Goal: Entertainment & Leisure: Browse casually

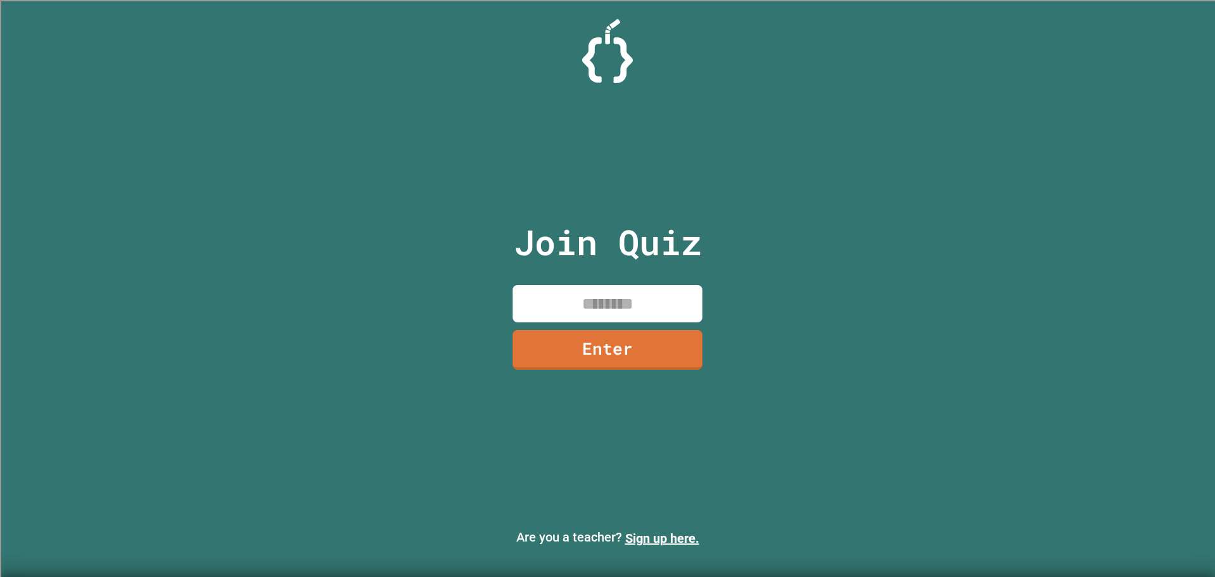
click at [587, 284] on div "Join Quiz Enter" at bounding box center [607, 288] width 213 height 513
click at [587, 299] on input at bounding box center [608, 303] width 190 height 37
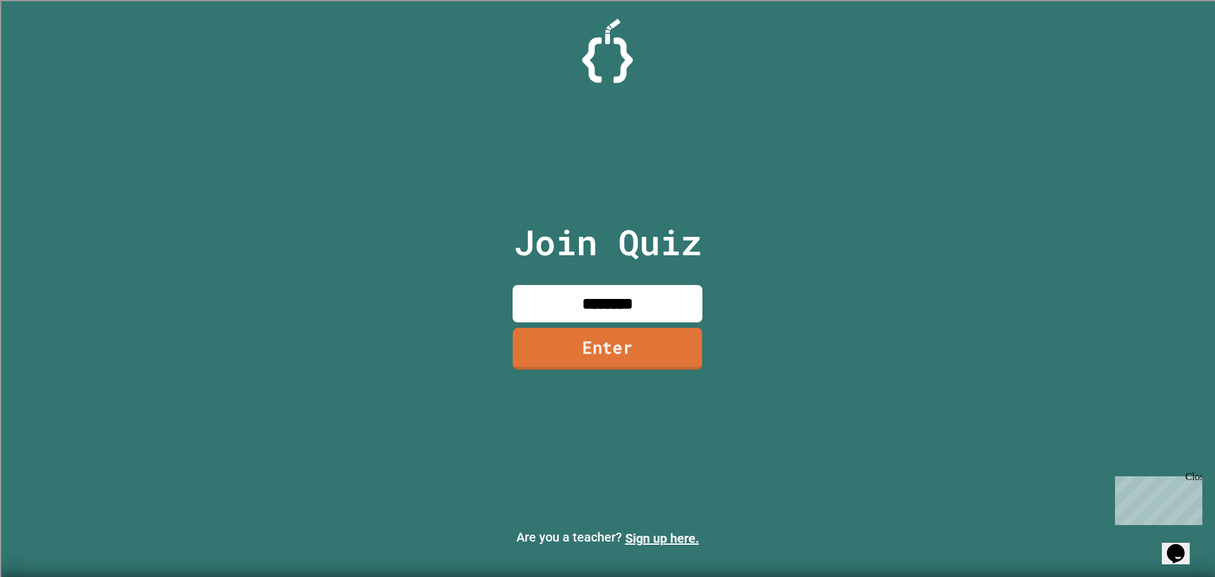
type input "********"
click at [587, 368] on link "Enter" at bounding box center [607, 349] width 193 height 42
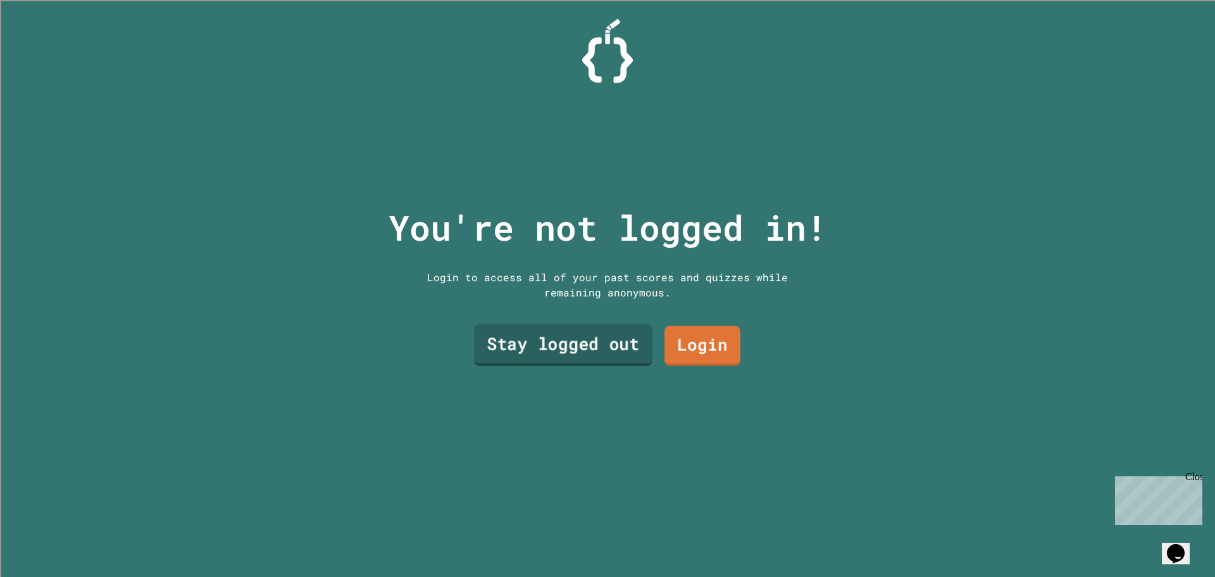
click at [587, 346] on link "Stay logged out" at bounding box center [563, 345] width 179 height 42
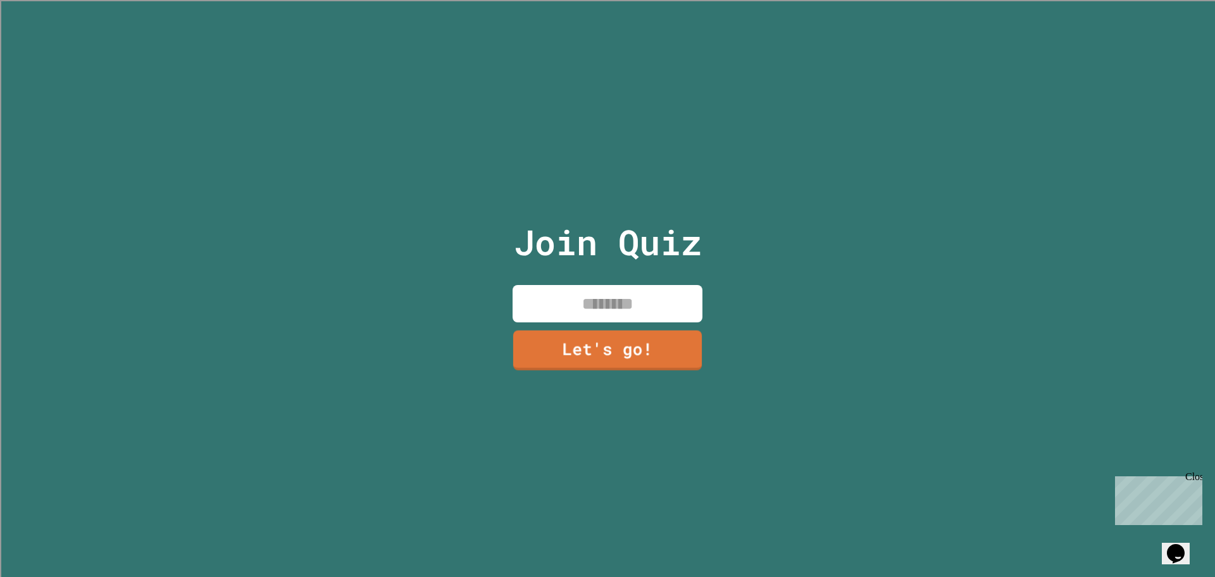
click at [587, 308] on input at bounding box center [608, 303] width 190 height 37
type input "******"
click at [587, 341] on link "Let's go!" at bounding box center [607, 348] width 185 height 42
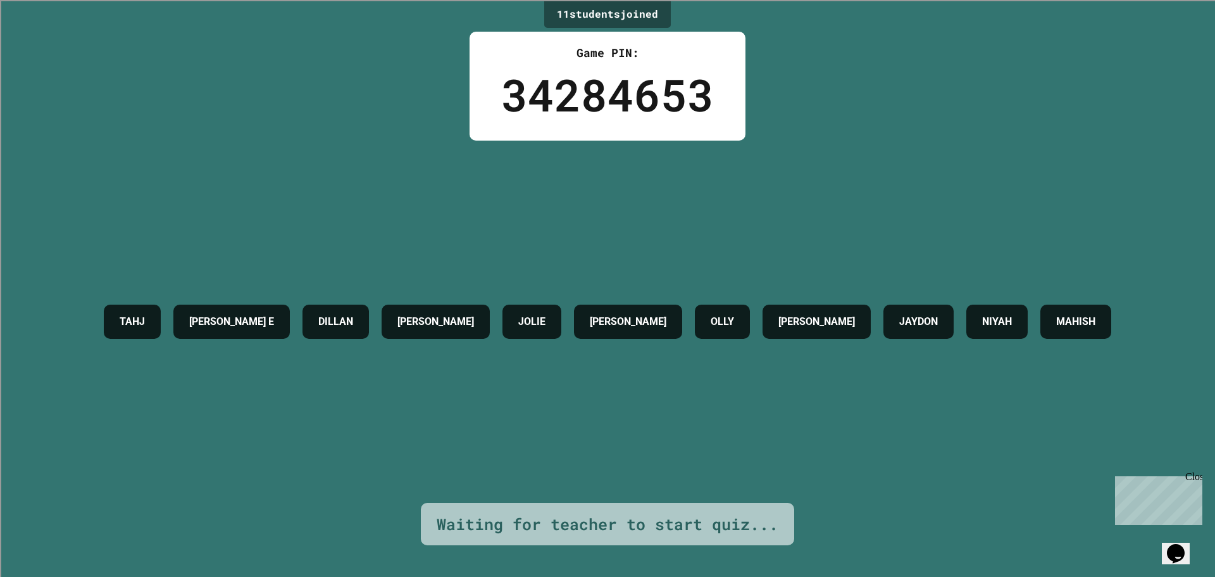
click at [587, 314] on h4 "[PERSON_NAME]" at bounding box center [628, 321] width 77 height 15
click at [587, 311] on div "[PERSON_NAME] E [PERSON_NAME] [PERSON_NAME] [PERSON_NAME] OLLY [PERSON_NAME] JA…" at bounding box center [607, 321] width 1020 height 47
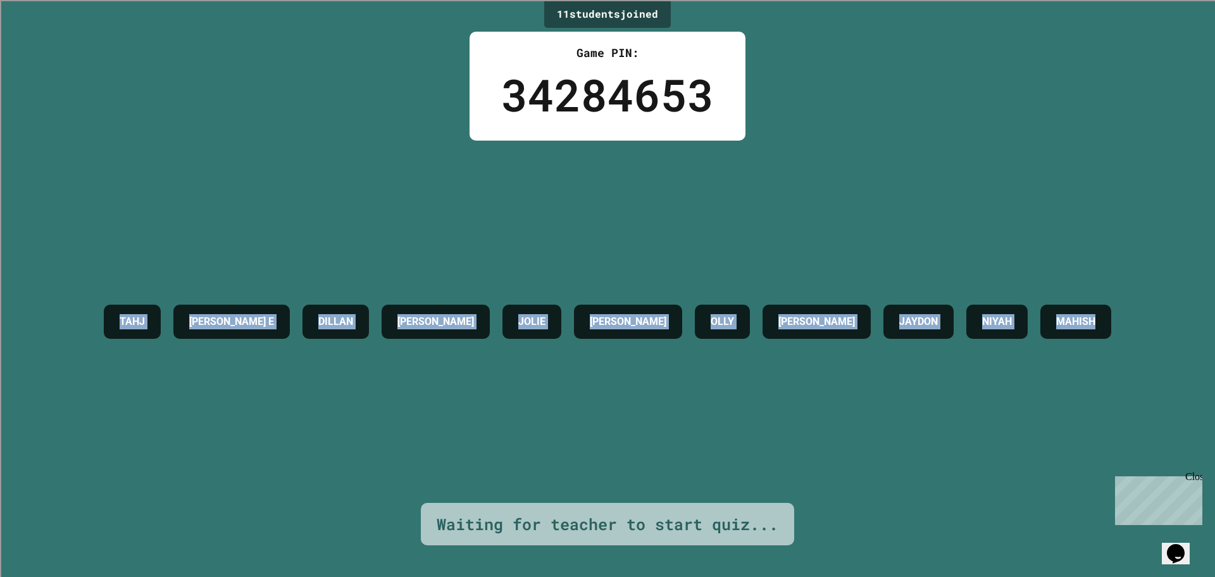
drag, startPoint x: 655, startPoint y: 349, endPoint x: 87, endPoint y: 297, distance: 570.2
click at [97, 298] on div "[PERSON_NAME] E [PERSON_NAME] [PERSON_NAME] [PERSON_NAME] OLLY [PERSON_NAME] JA…" at bounding box center [607, 321] width 1020 height 47
click at [104, 304] on div "TAHJ" at bounding box center [132, 321] width 57 height 34
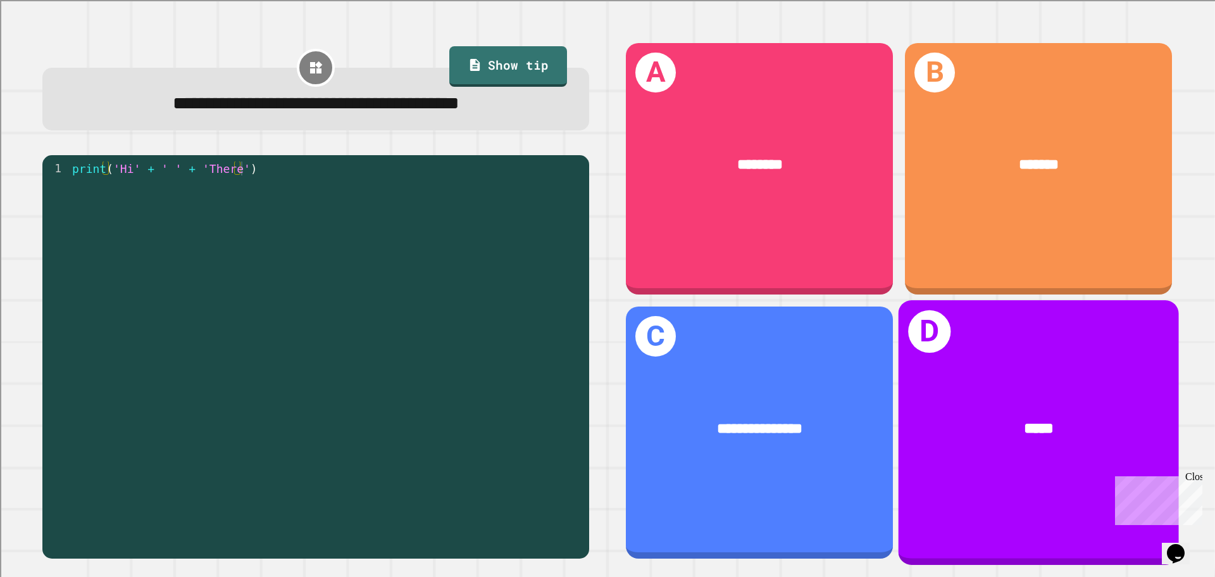
click at [587, 356] on div "D *****" at bounding box center [1039, 432] width 280 height 264
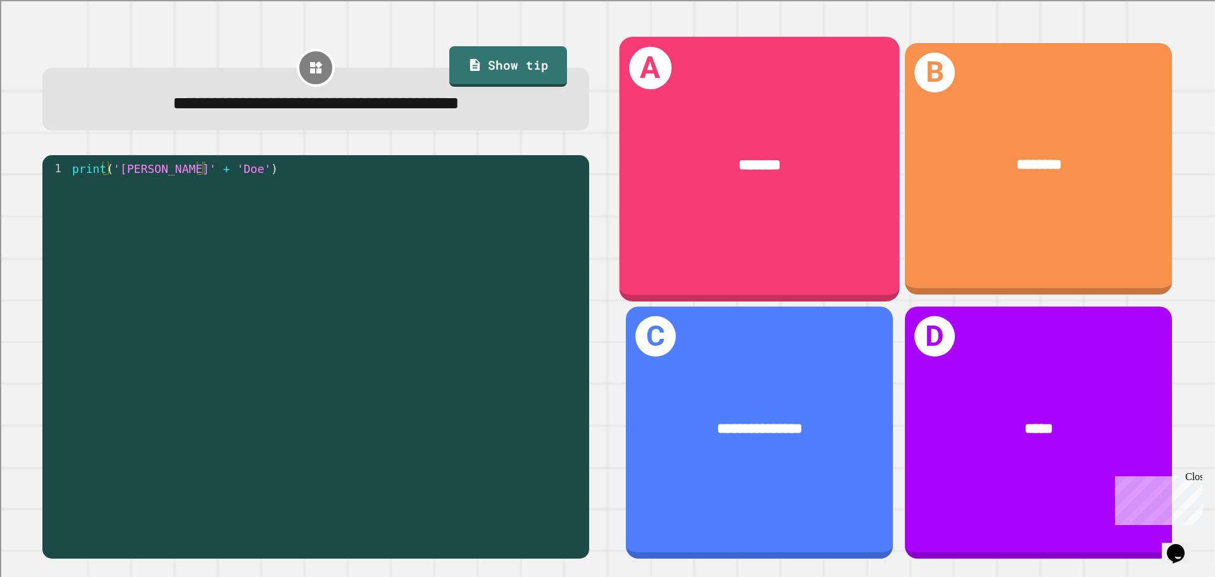
click at [587, 218] on div "A *******" at bounding box center [760, 169] width 280 height 264
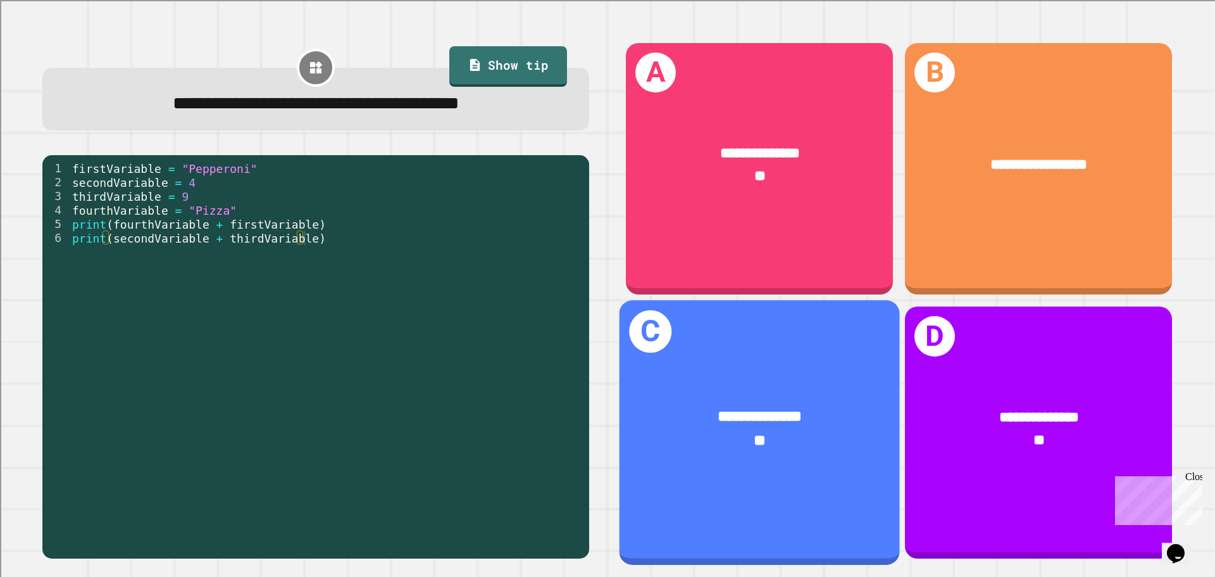
click at [587, 429] on div "**" at bounding box center [760, 440] width 218 height 23
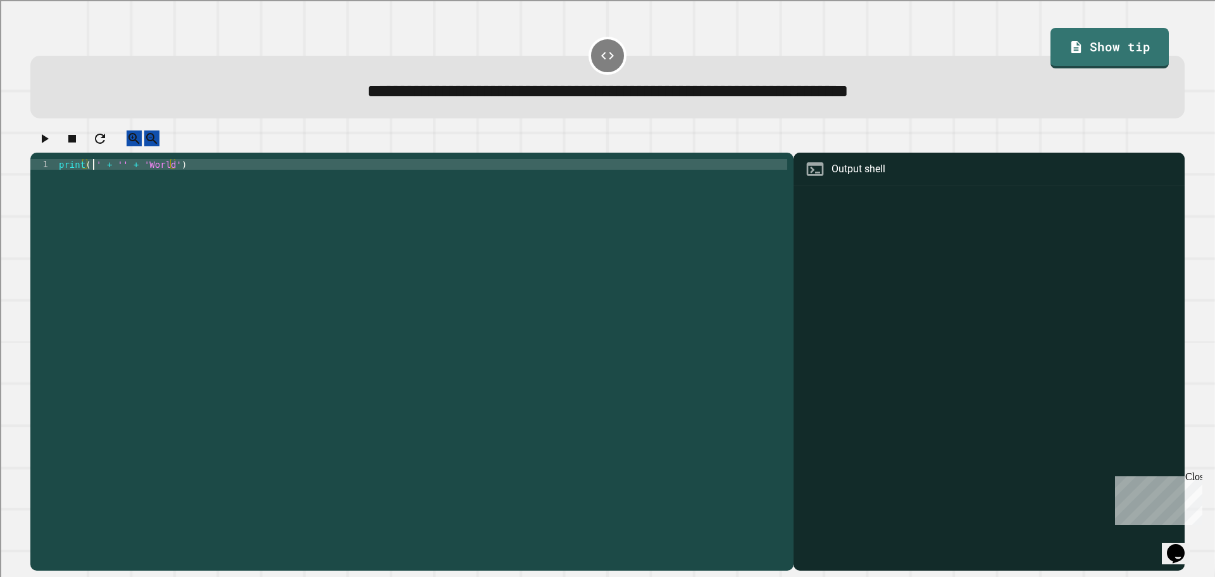
click at [91, 178] on div "print ( '' + '' + 'World' )" at bounding box center [421, 352] width 731 height 387
click at [49, 143] on icon "button" at bounding box center [45, 138] width 7 height 9
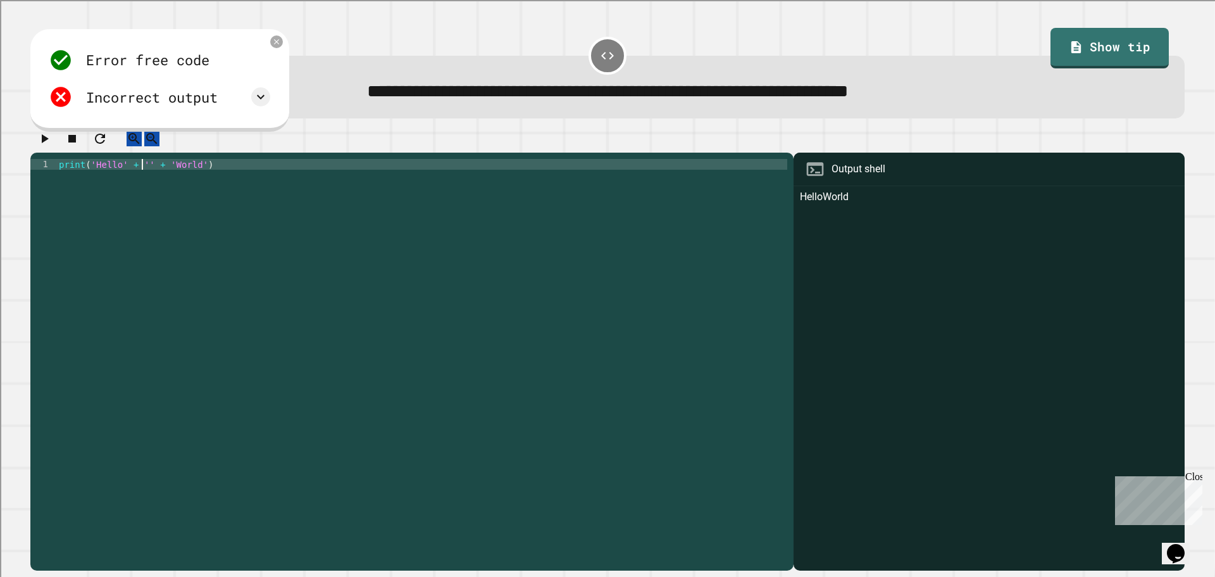
click at [141, 175] on div "print ( 'Hello' + '' + 'World' )" at bounding box center [421, 352] width 731 height 387
type textarea "**********"
click at [52, 146] on icon "button" at bounding box center [44, 138] width 15 height 15
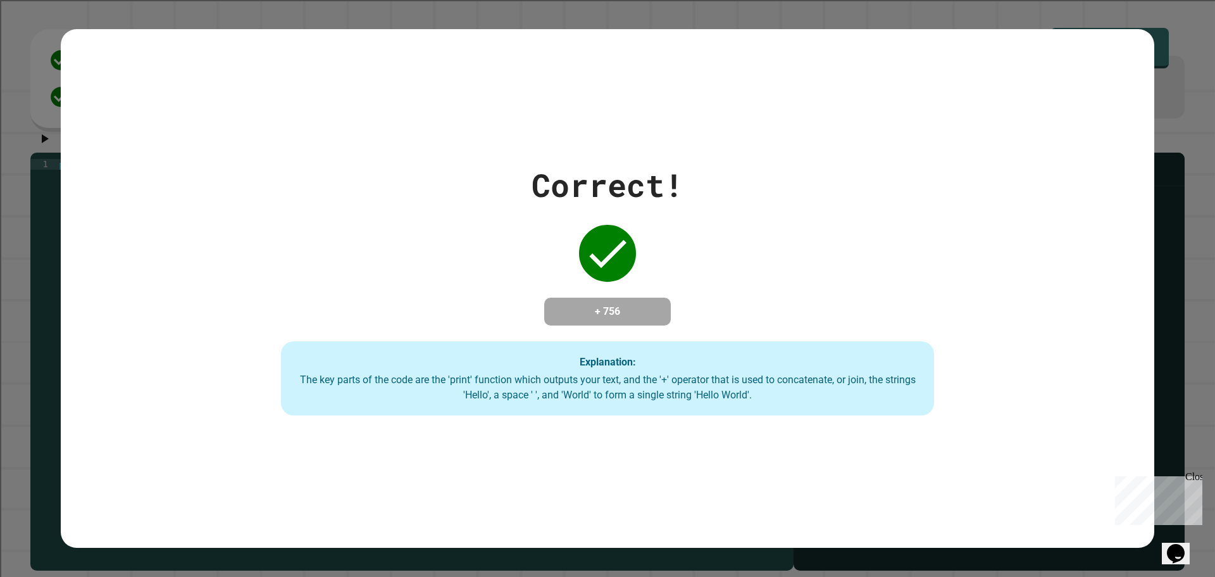
click at [386, 238] on div "Correct! + 756 Explanation: The key parts of the code are the 'print' function …" at bounding box center [608, 288] width 932 height 254
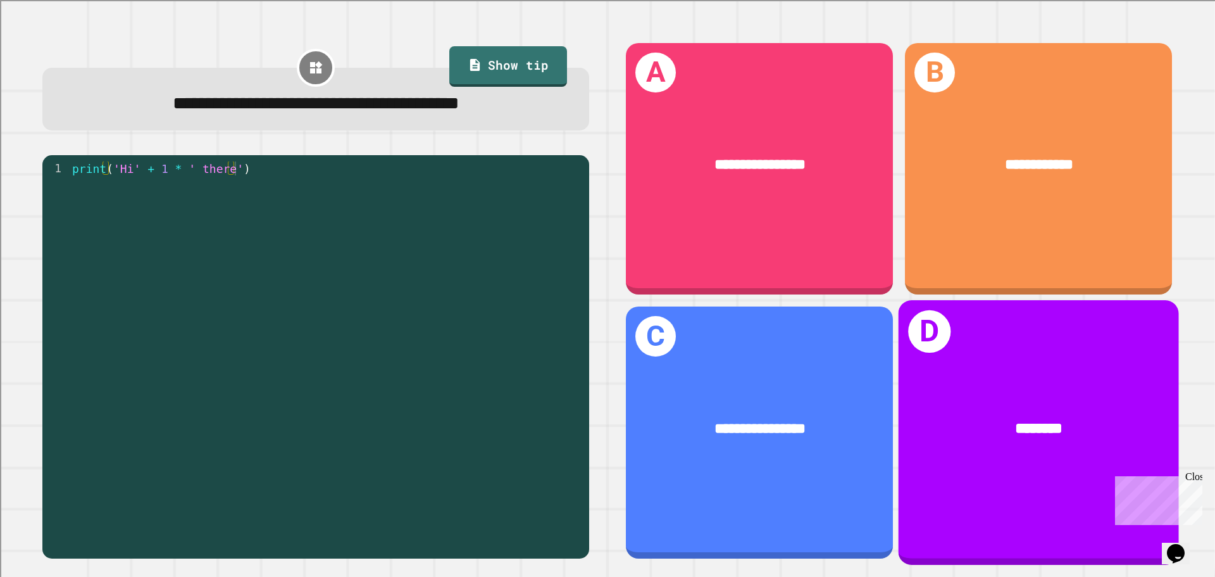
click at [587, 387] on div "********" at bounding box center [1039, 429] width 280 height 85
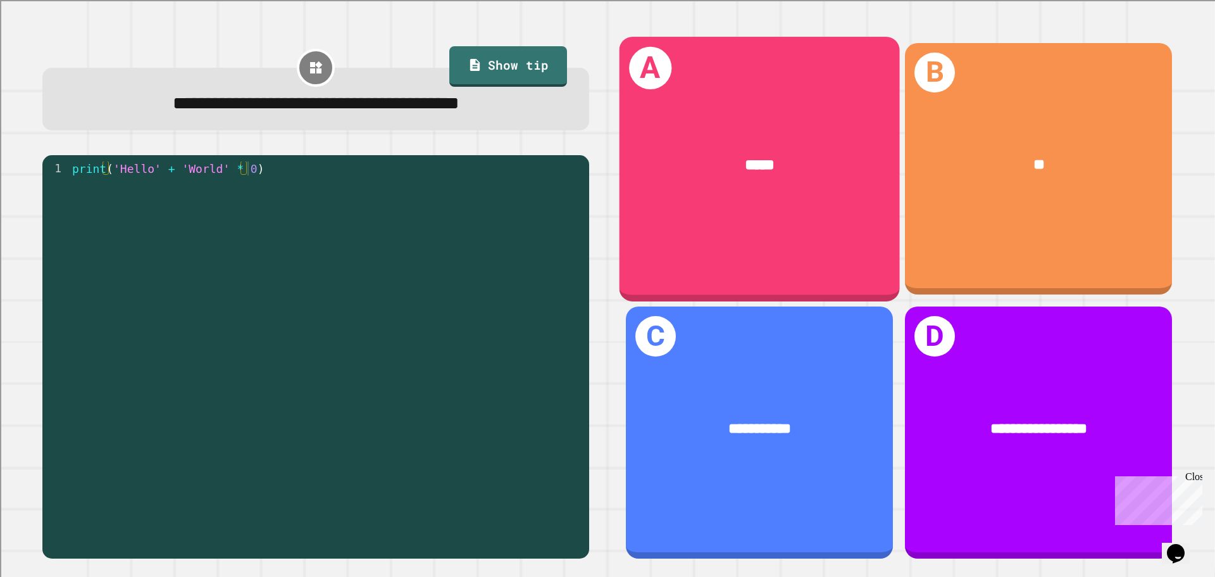
click at [587, 182] on div "*****" at bounding box center [760, 165] width 280 height 85
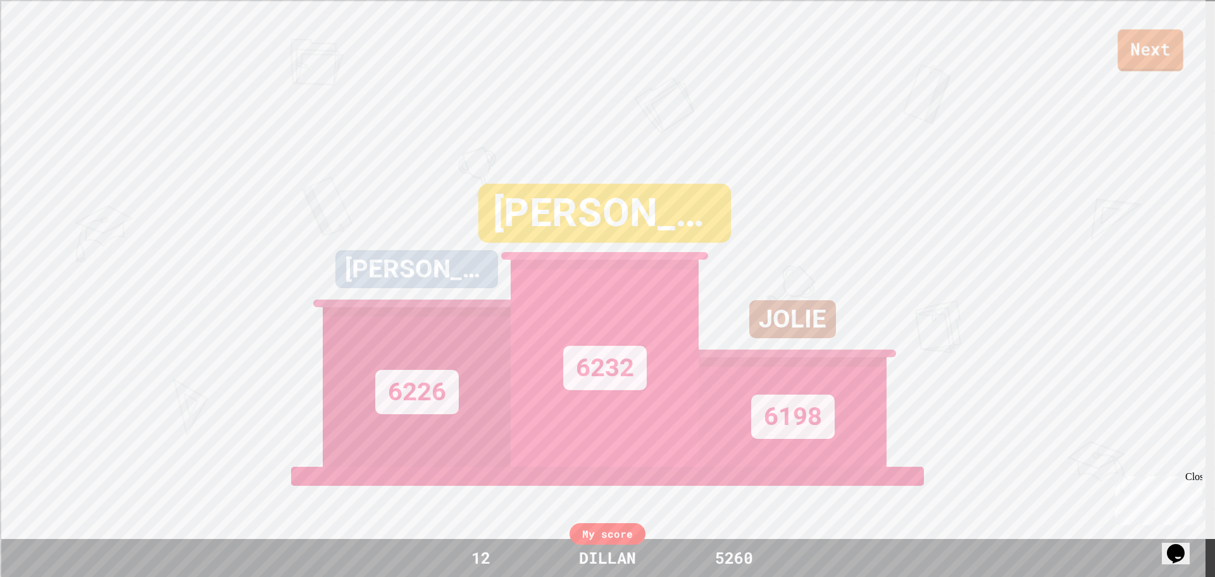
click at [587, 68] on link "Next" at bounding box center [1150, 50] width 65 height 42
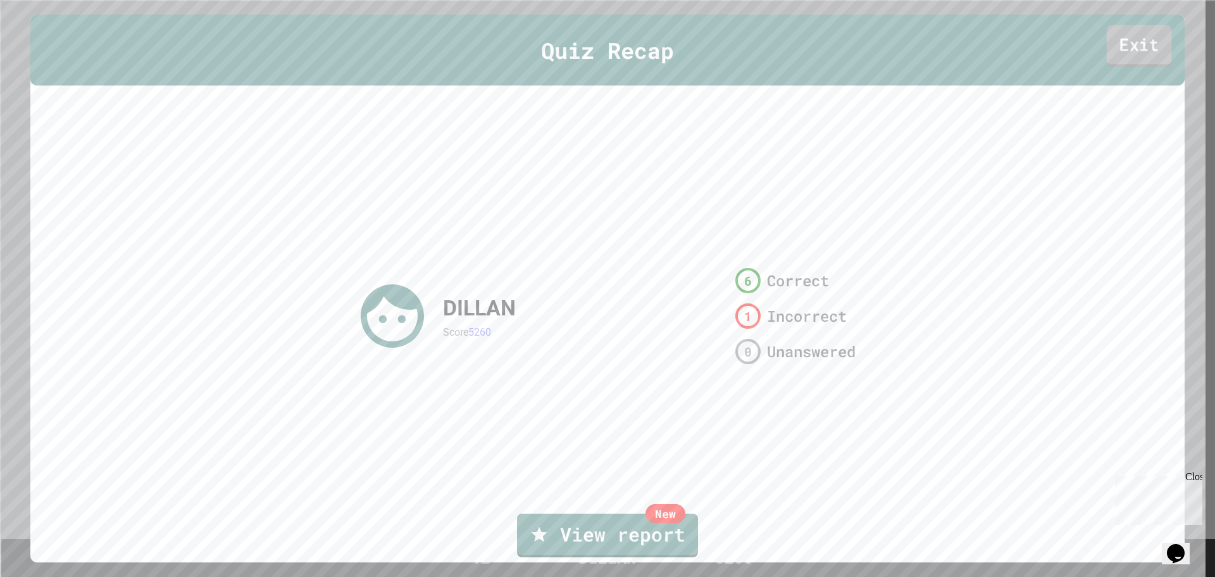
click at [587, 44] on link "Exit" at bounding box center [1139, 46] width 65 height 42
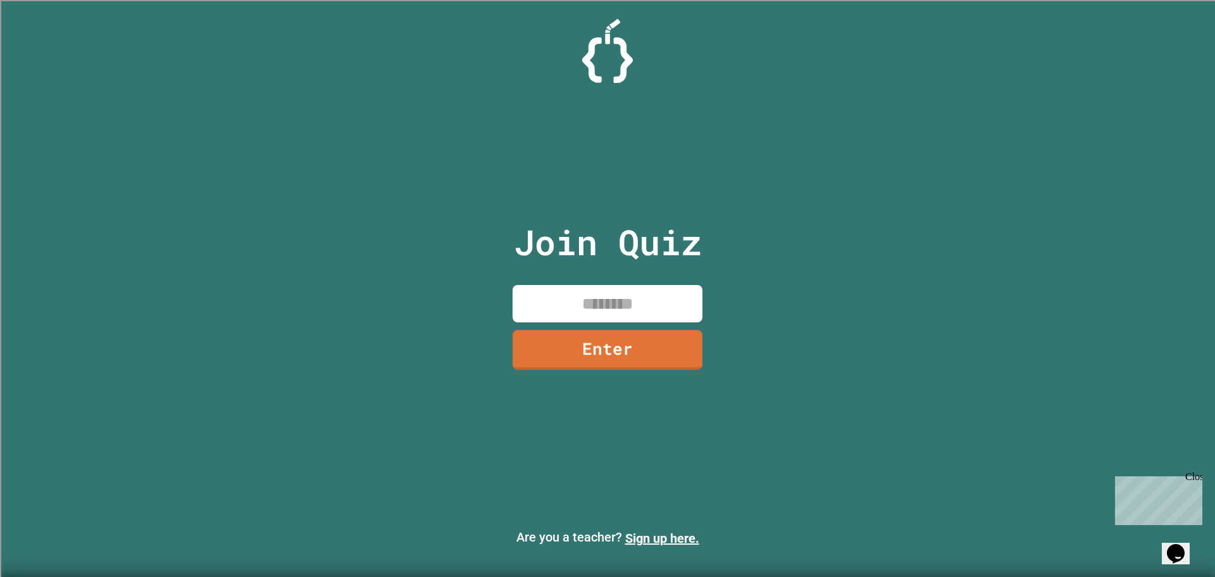
click at [587, 298] on input at bounding box center [608, 303] width 190 height 37
type input "********"
click at [587, 344] on link "Enter" at bounding box center [608, 350] width 190 height 40
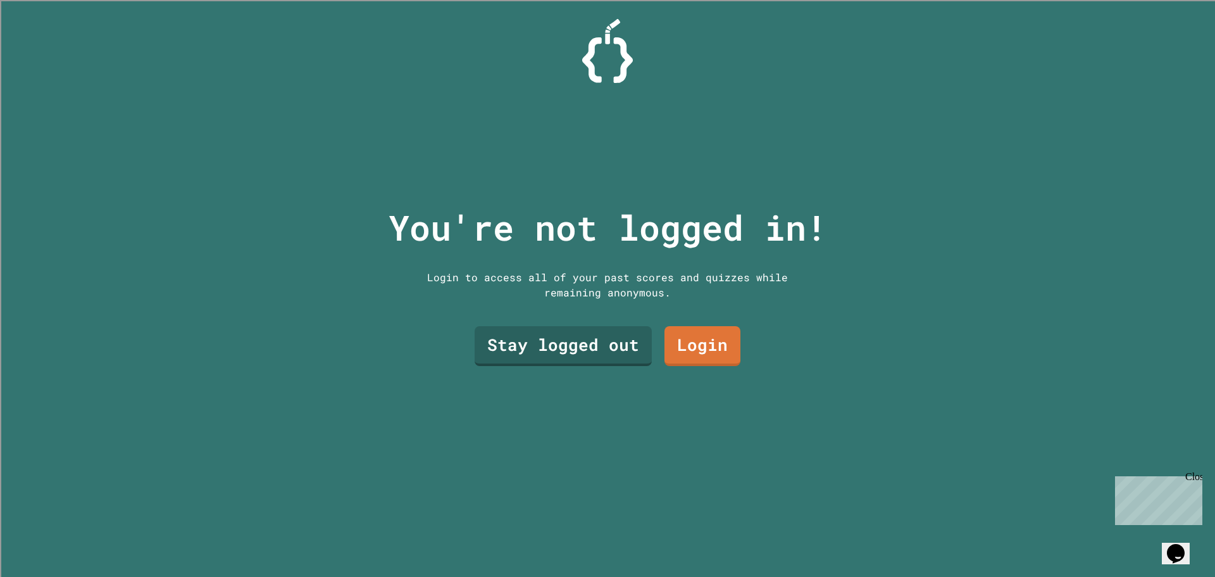
click at [568, 331] on link "Stay logged out" at bounding box center [563, 346] width 177 height 40
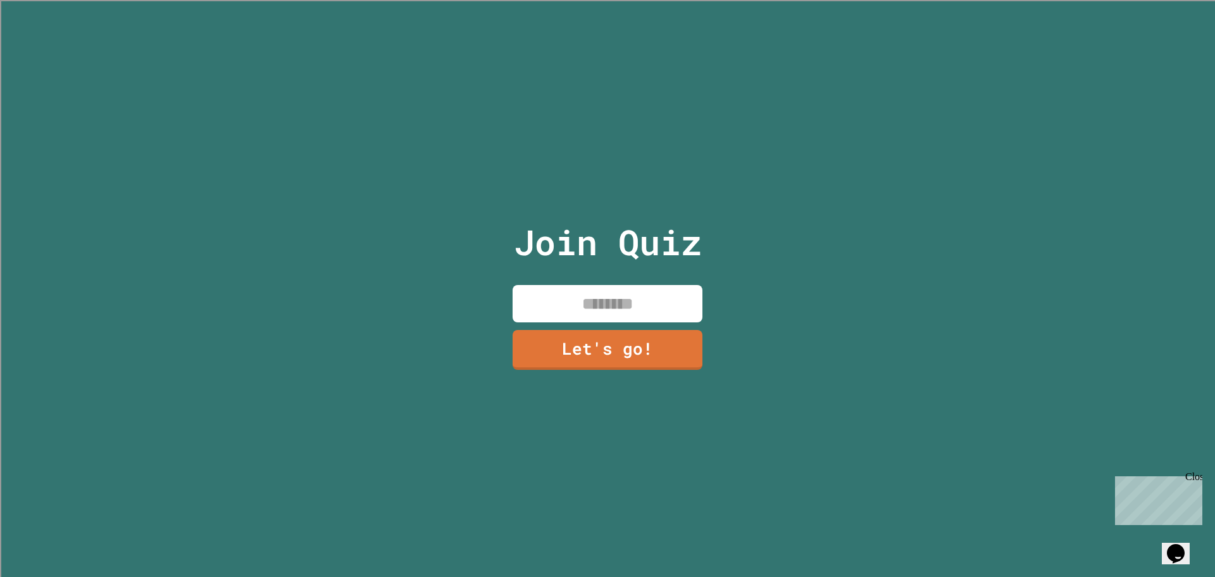
click at [587, 288] on input at bounding box center [608, 303] width 190 height 37
type input "******"
click at [587, 351] on link "Let's go!" at bounding box center [608, 350] width 190 height 40
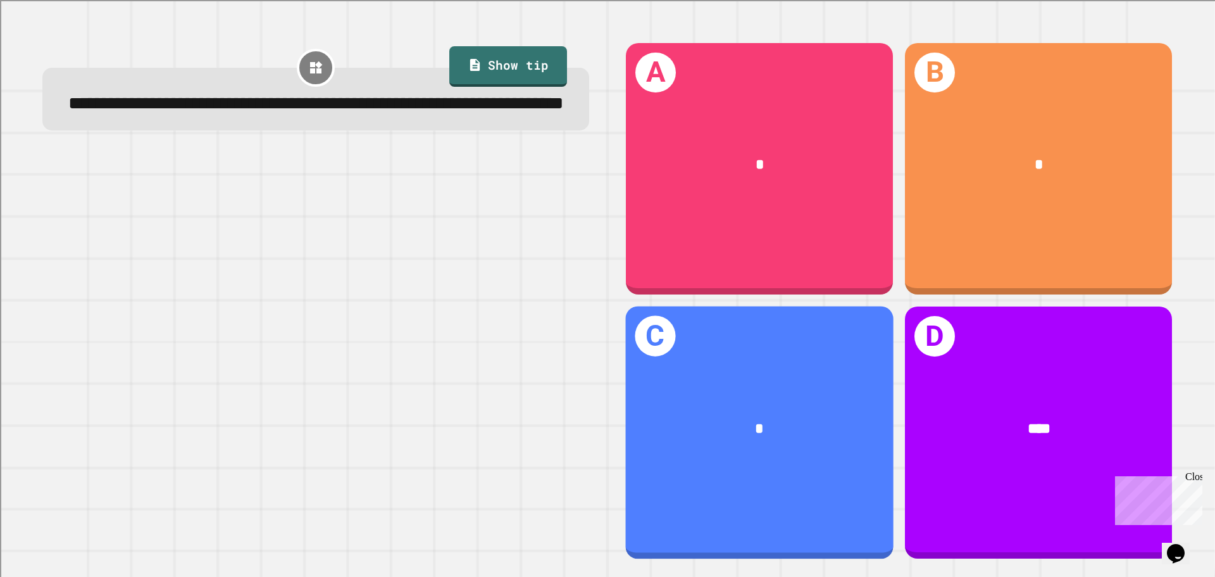
click at [587, 309] on div "C *" at bounding box center [760, 432] width 268 height 253
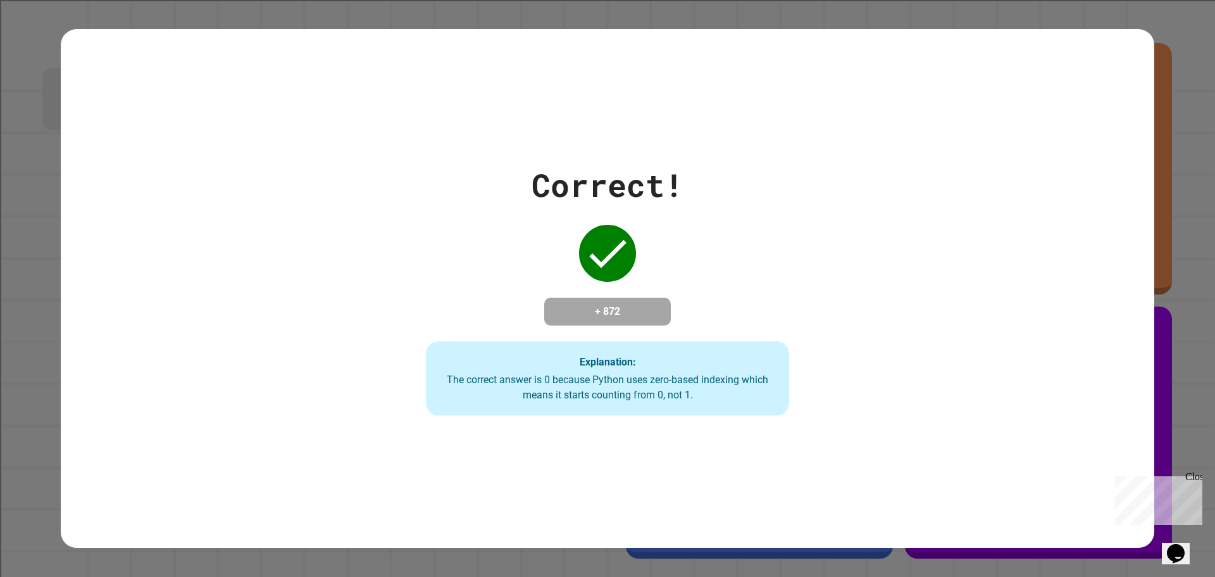
click at [587, 304] on h4 "+ 872" at bounding box center [607, 311] width 101 height 15
click at [587, 398] on div "The correct answer is 0 because Python uses zero-based indexing which means it …" at bounding box center [608, 387] width 339 height 30
click at [587, 397] on div "The correct answer is 0 because Python uses zero-based indexing which means it …" at bounding box center [608, 387] width 339 height 30
click at [587, 365] on strong "Explanation:" at bounding box center [608, 361] width 56 height 12
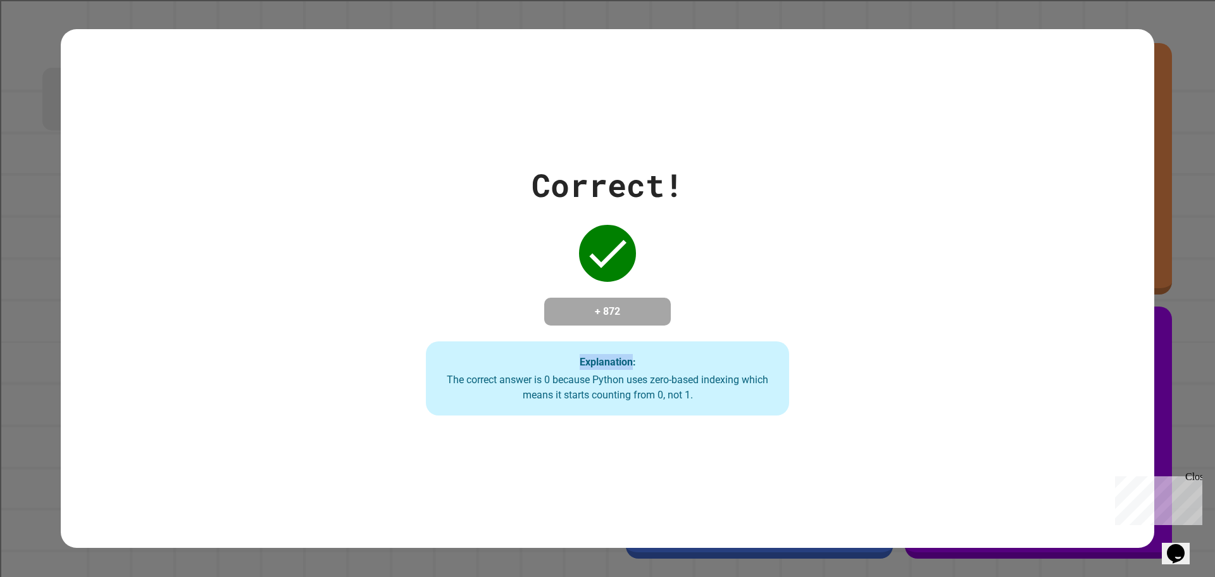
click at [587, 365] on strong "Explanation:" at bounding box center [608, 361] width 56 height 12
drag, startPoint x: 551, startPoint y: 370, endPoint x: 714, endPoint y: 404, distance: 166.2
click at [587, 404] on div "Explanation: The correct answer is 0 because Python uses zero-based indexing wh…" at bounding box center [608, 378] width 364 height 75
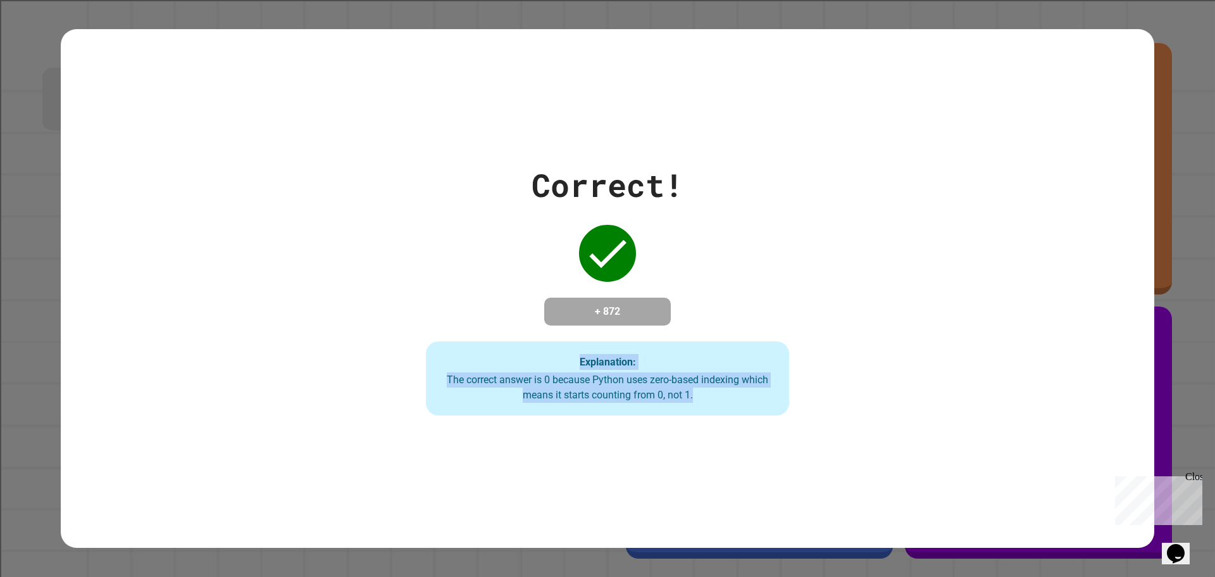
click at [587, 404] on div "Explanation: The correct answer is 0 because Python uses zero-based indexing wh…" at bounding box center [608, 378] width 364 height 75
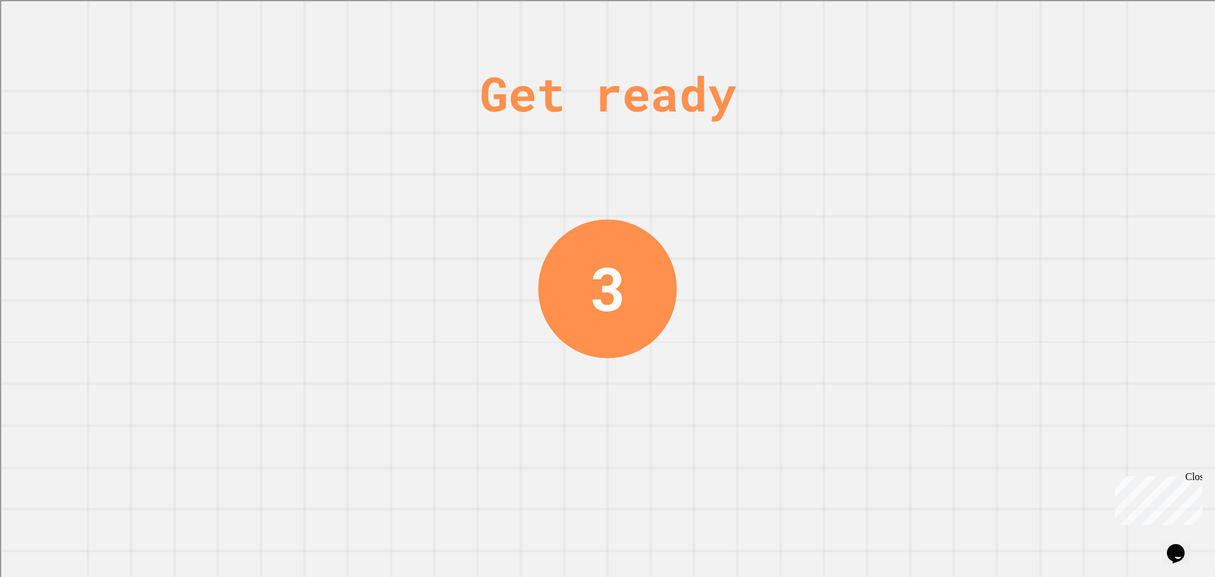
click at [587, 284] on div "3" at bounding box center [608, 288] width 36 height 90
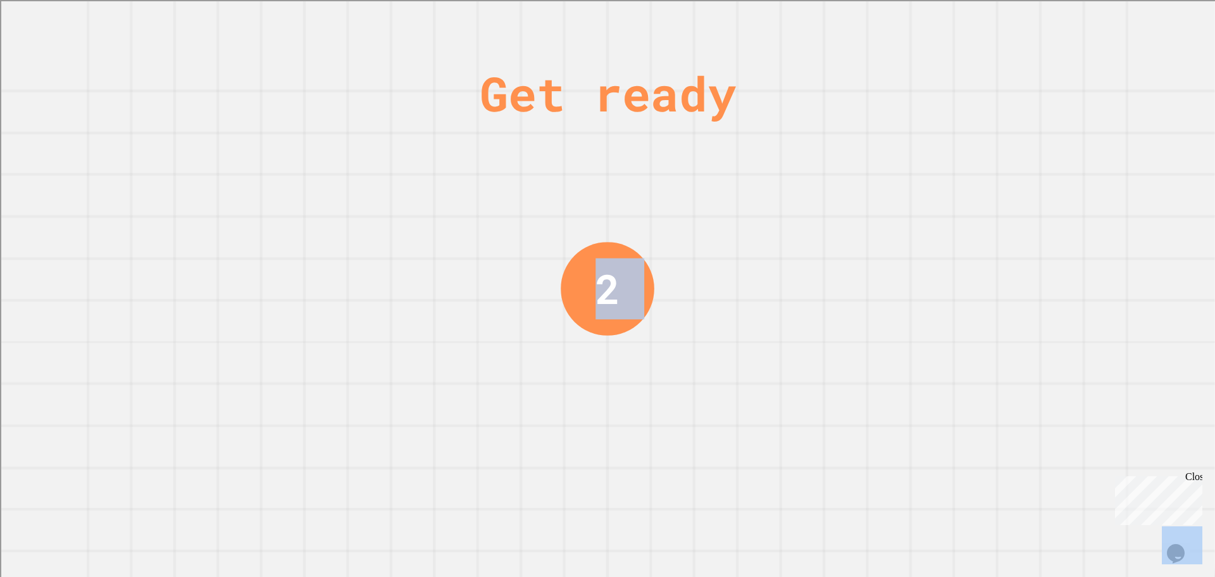
click at [587, 284] on div "2" at bounding box center [608, 288] width 24 height 61
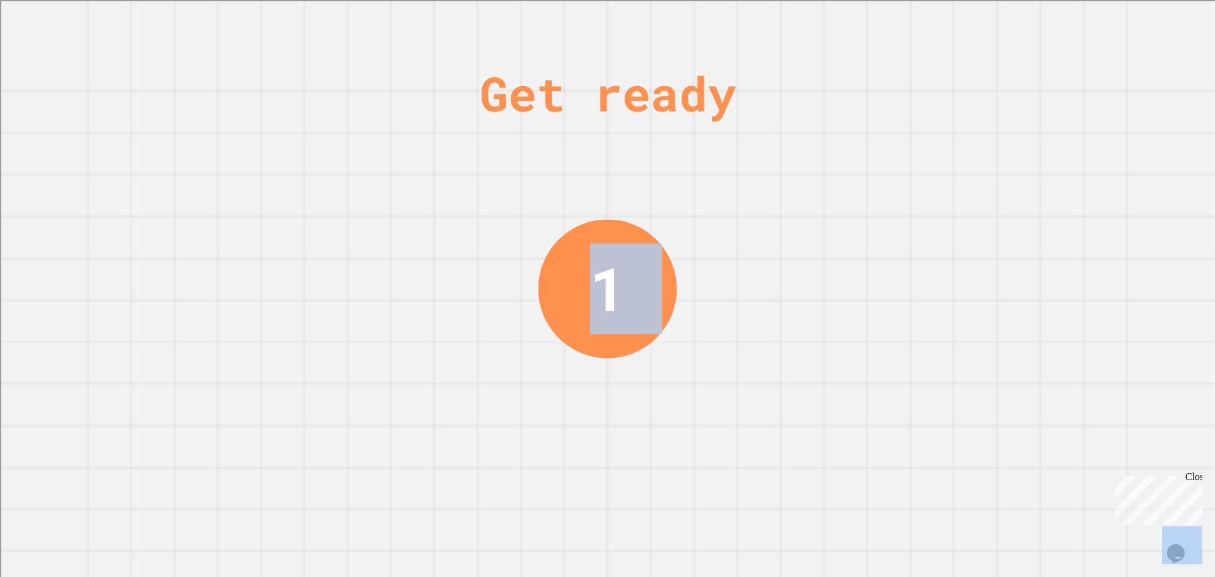
click at [587, 286] on div "1" at bounding box center [607, 288] width 139 height 139
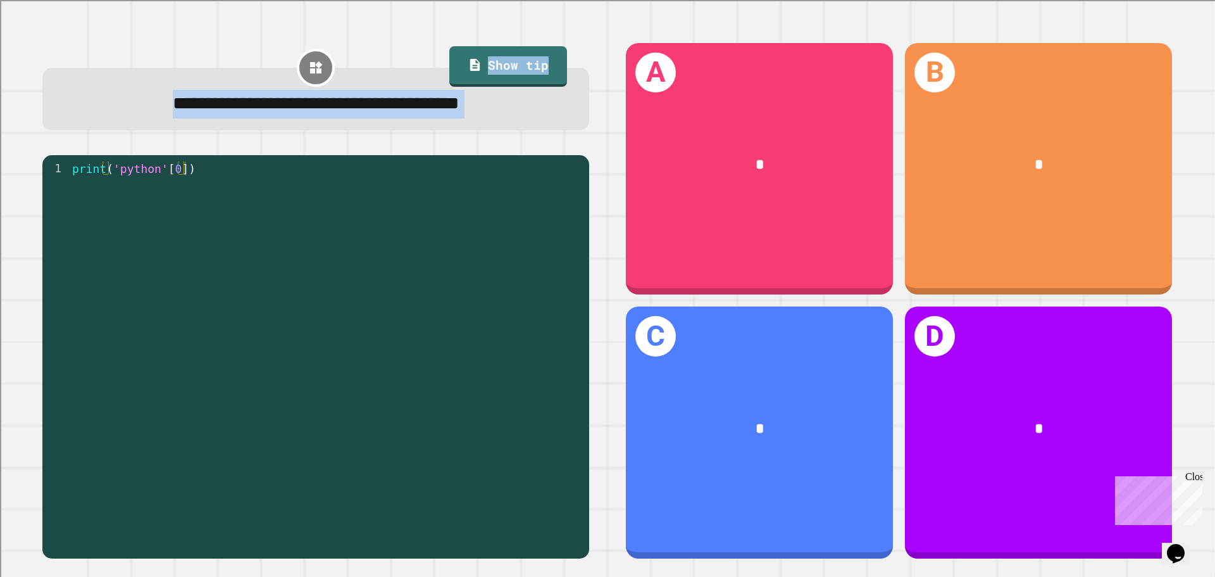
drag, startPoint x: 627, startPoint y: 286, endPoint x: 581, endPoint y: 278, distance: 46.3
click at [575, 268] on div "1 print ( 'python' [ 0 ]) XXXXXXXXXXXXXXXXXXXXXXXXXXXXXXXXXXXXXXXXXXXXXXXXXXXXX…" at bounding box center [315, 357] width 547 height 404
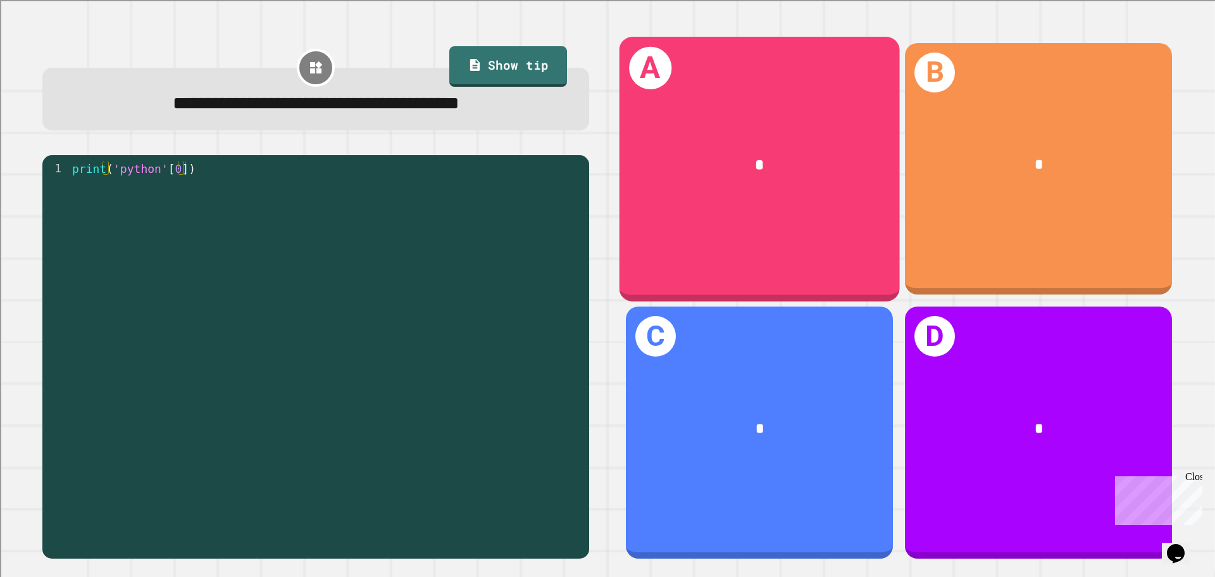
click at [587, 154] on div "*" at bounding box center [760, 164] width 218 height 23
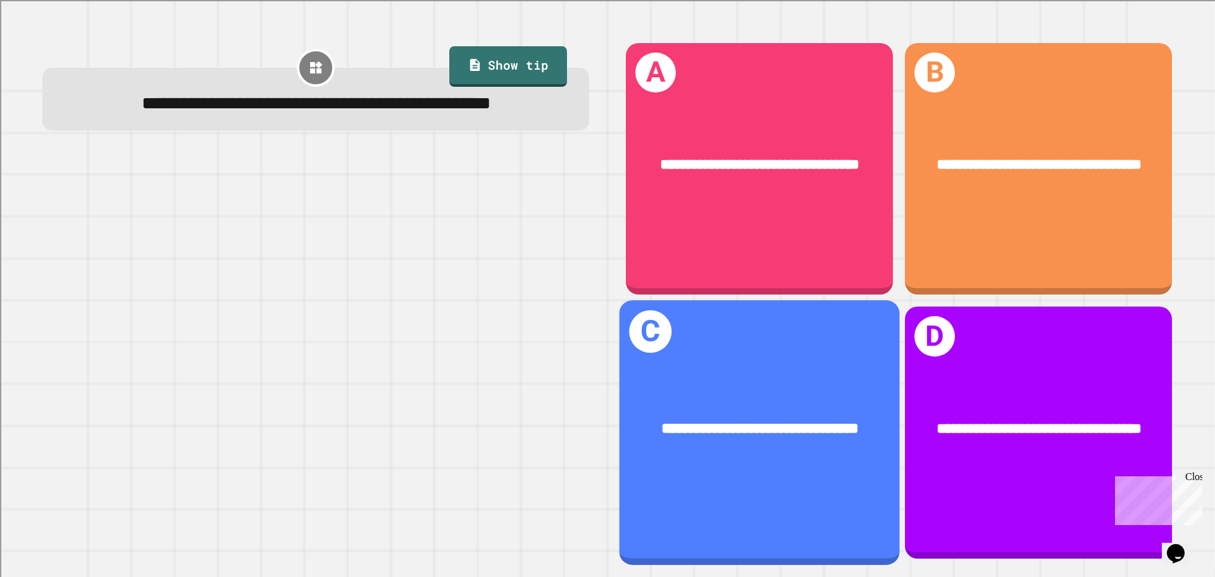
click at [587, 475] on div "**********" at bounding box center [760, 432] width 280 height 264
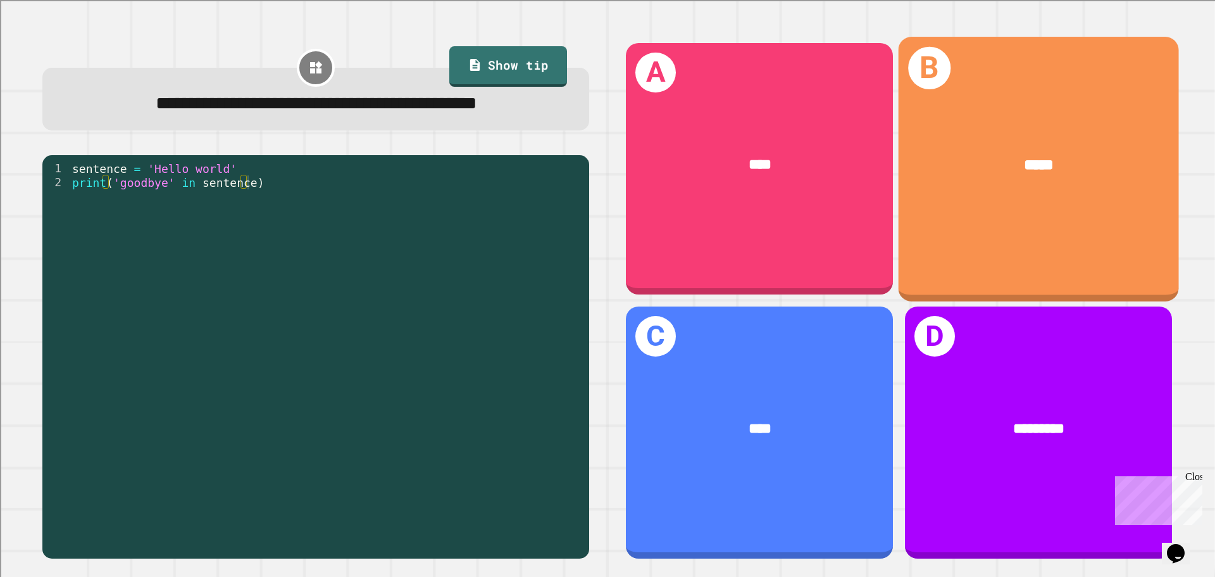
click at [587, 200] on div "*****" at bounding box center [1039, 165] width 280 height 85
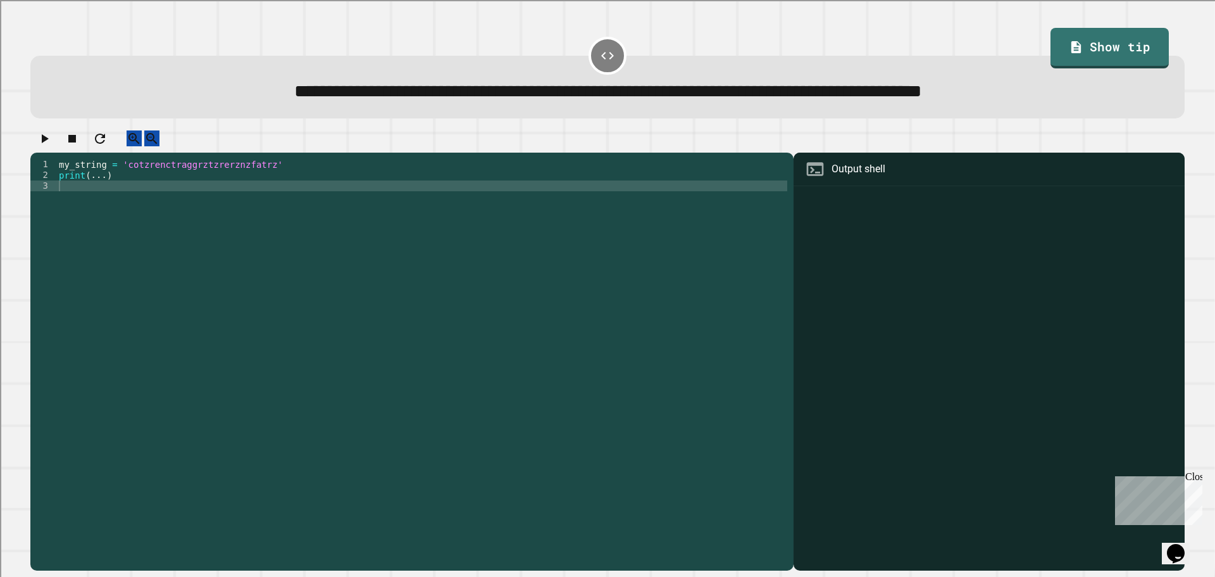
click at [104, 189] on div "my_string = 'cotzrenctraggrztzrerznzfatrz' print ( ... )" at bounding box center [421, 352] width 731 height 387
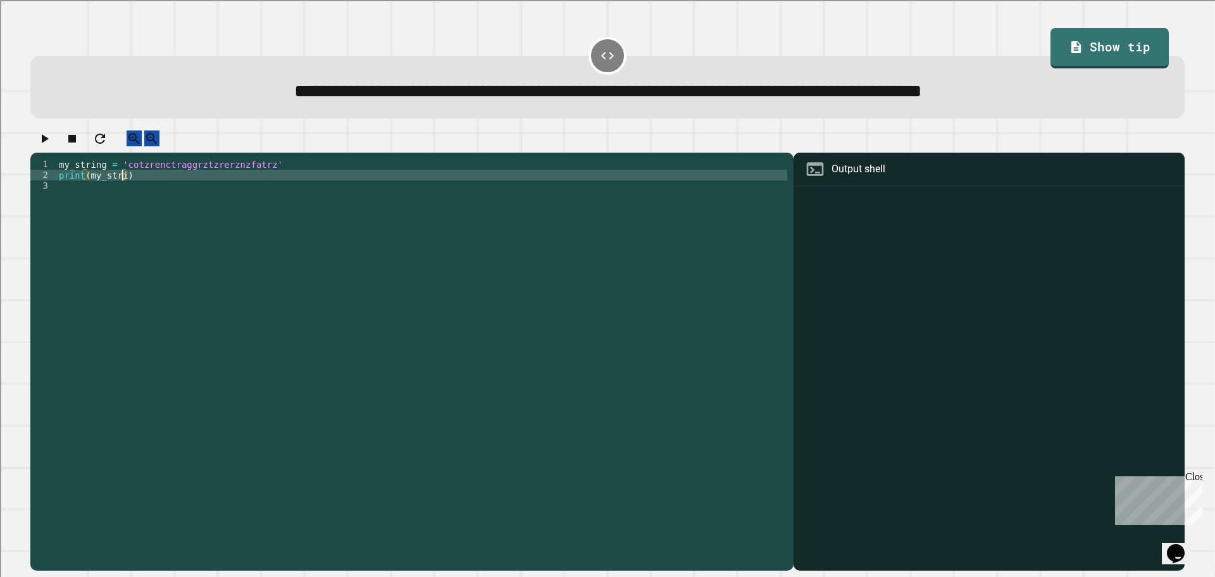
scroll to position [0, 4]
click at [63, 144] on div at bounding box center [607, 141] width 1155 height 22
click at [52, 136] on button "button" at bounding box center [44, 138] width 15 height 16
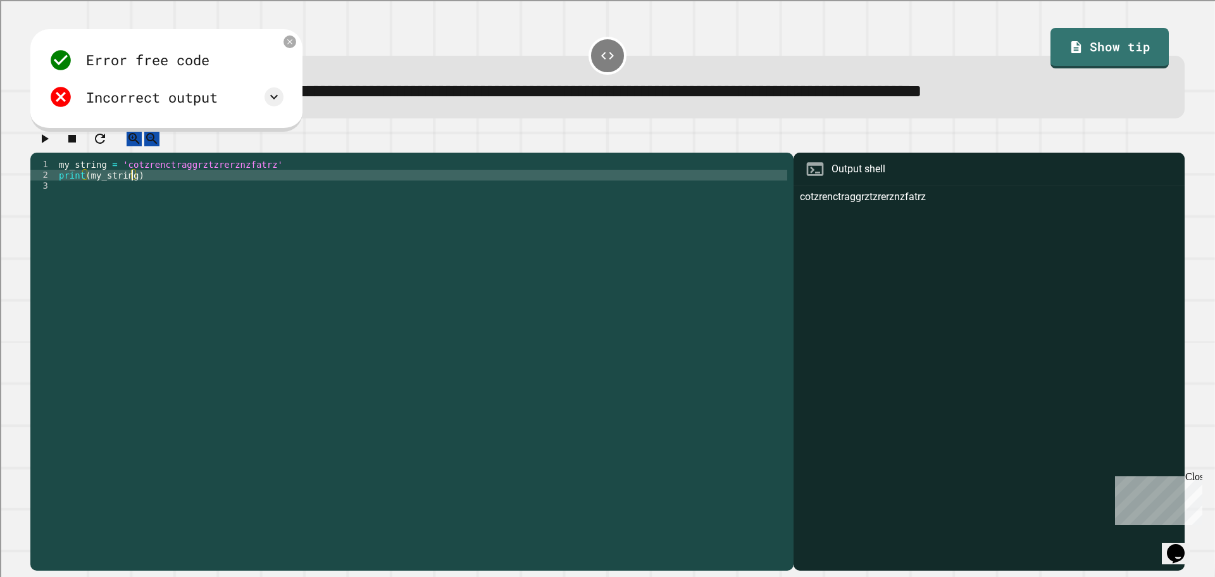
click at [134, 185] on div "my_string = 'cotzrenctraggrztzrerznzfatrz' print ( my_string )" at bounding box center [421, 352] width 731 height 387
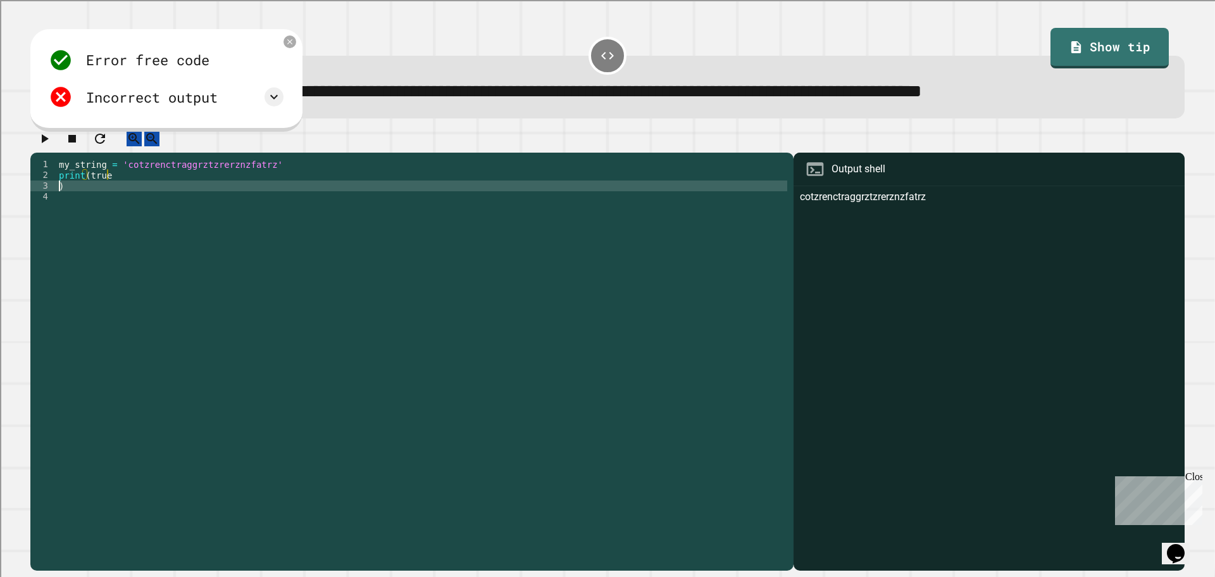
scroll to position [0, 0]
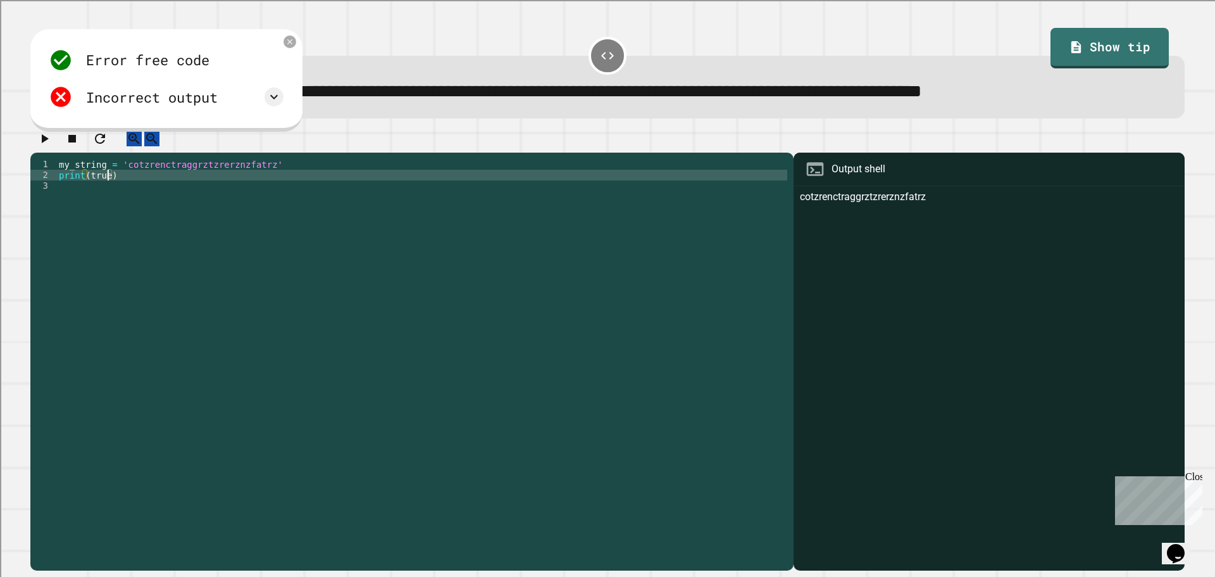
click at [52, 146] on button "button" at bounding box center [44, 138] width 15 height 16
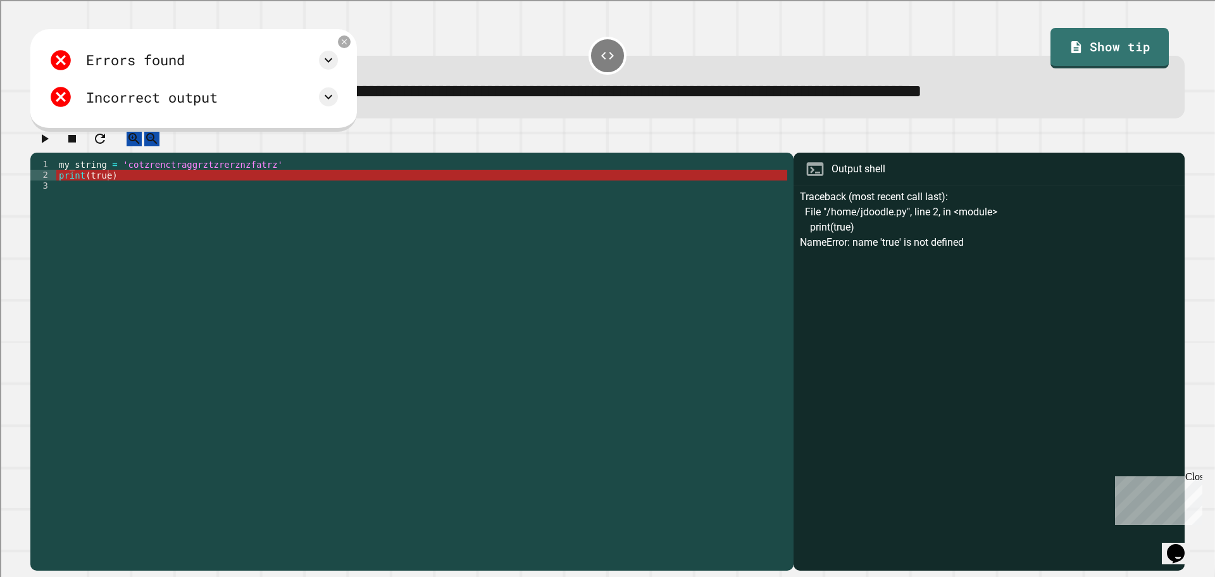
click at [104, 184] on div "my_string = 'cotzrenctraggrztzrerznzfatrz' print ( true )" at bounding box center [421, 352] width 731 height 387
click at [108, 188] on div "my_string = 'cotzrenctraggrztzrerznzfatrz' print ( true )" at bounding box center [421, 352] width 731 height 387
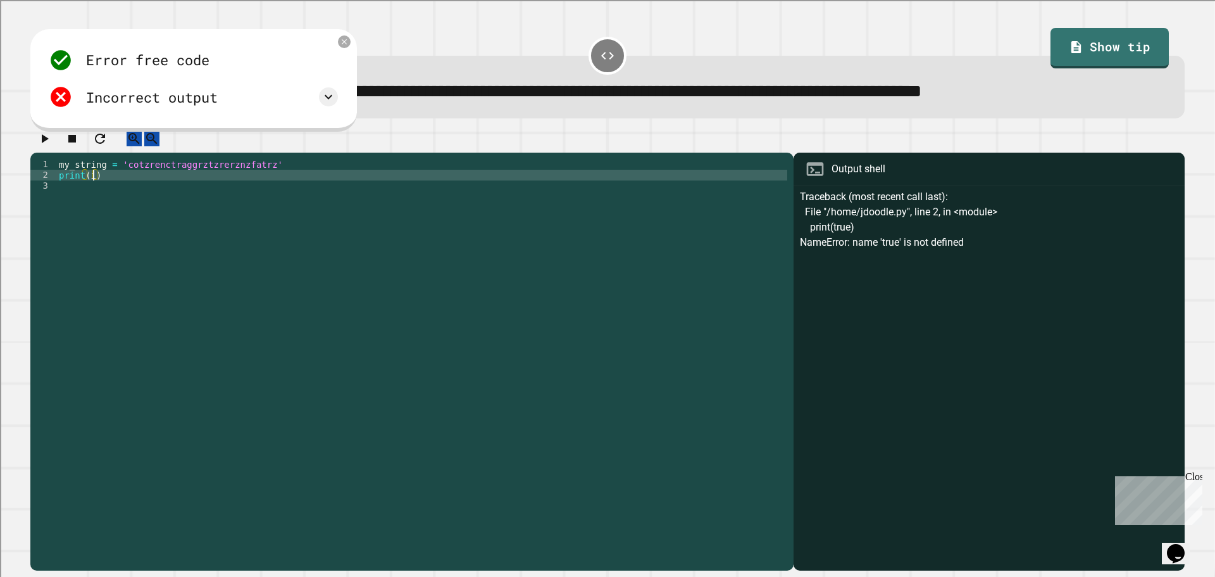
scroll to position [0, 2]
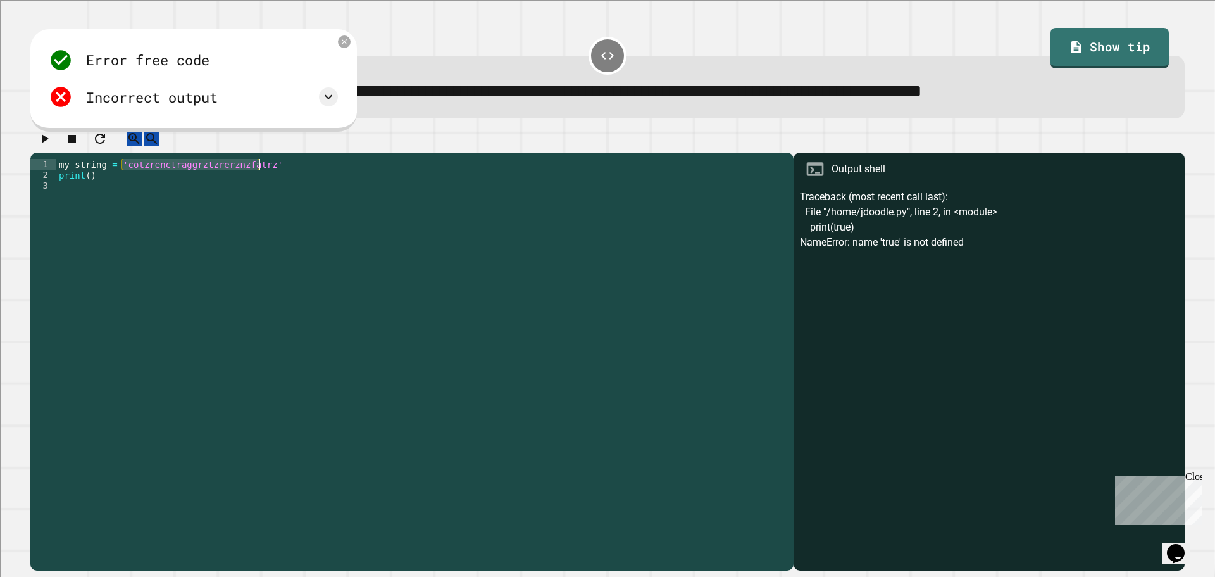
drag, startPoint x: 121, startPoint y: 174, endPoint x: 258, endPoint y: 177, distance: 136.8
click at [258, 177] on div "my_string = 'cotzrenctraggrztzrerznzfatrz' print ( )" at bounding box center [421, 352] width 731 height 387
click at [85, 188] on div "my_string = 'cotzrenctraggrztzrerznzfatrz' print ( )" at bounding box center [421, 352] width 731 height 387
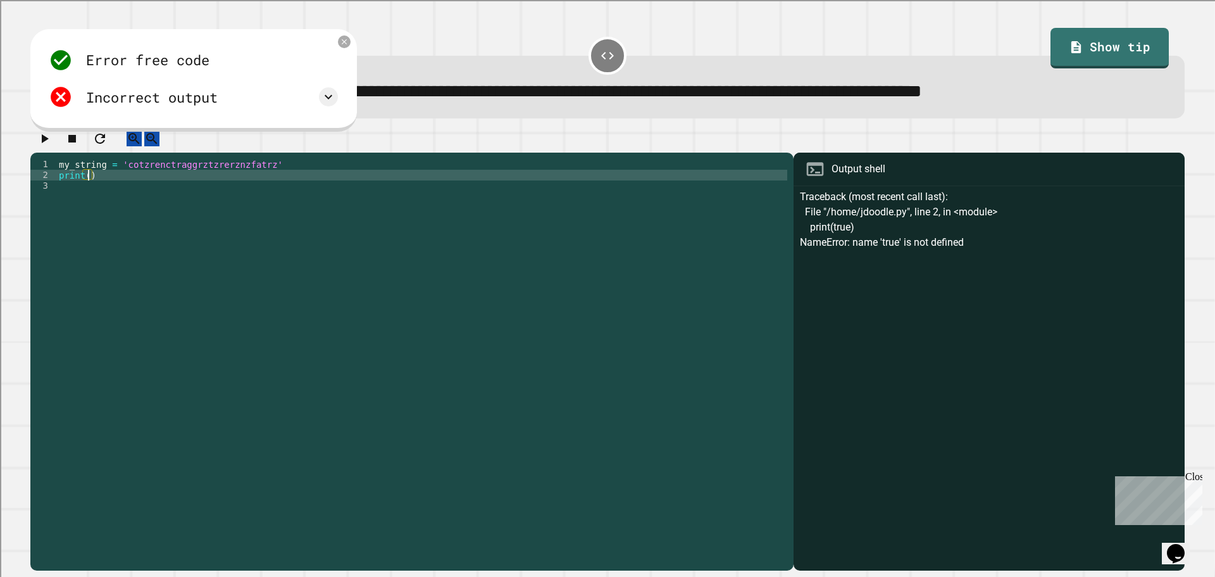
click at [89, 190] on div "my_string = 'cotzrenctraggrztzrerznzfatrz' print ( )" at bounding box center [421, 352] width 731 height 387
paste textarea "**********"
click at [49, 143] on icon "button" at bounding box center [45, 138] width 7 height 9
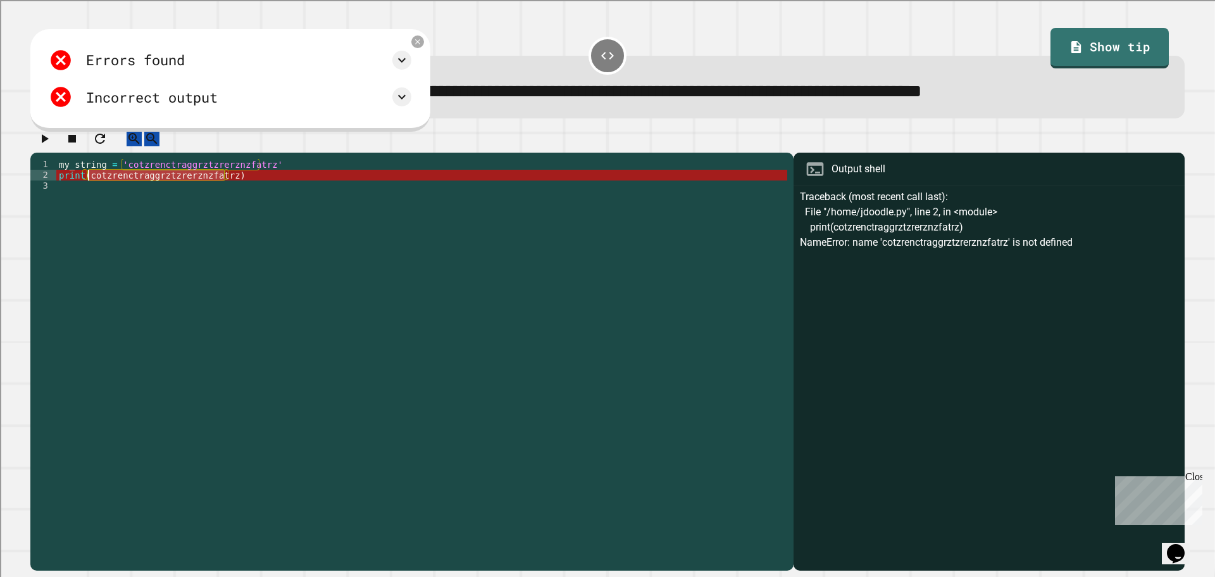
drag, startPoint x: 222, startPoint y: 190, endPoint x: 87, endPoint y: 189, distance: 135.5
click at [87, 189] on div "my_string = 'cotzrenctraggrztzrerznzfatrz' print ( cotzrenctraggrztzrerznzfatrz…" at bounding box center [421, 352] width 731 height 387
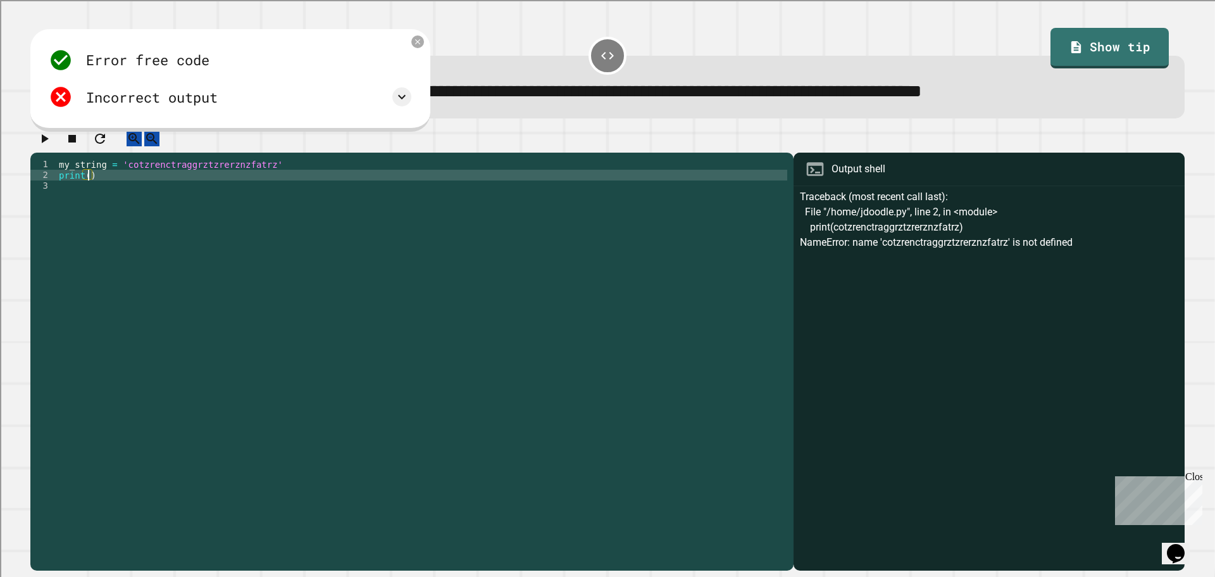
type textarea "*******"
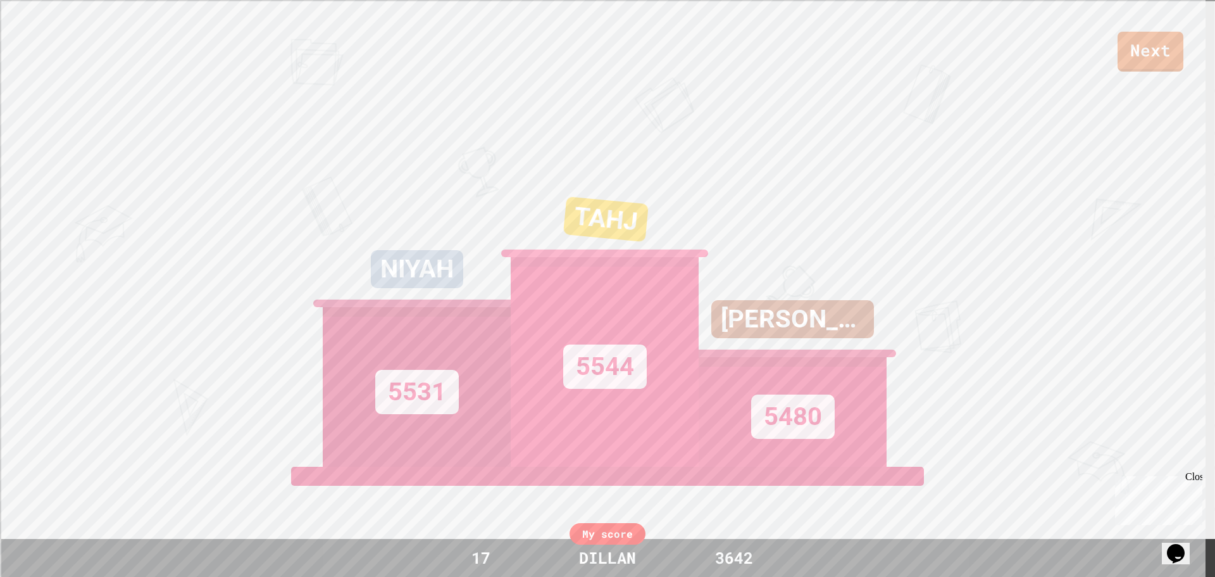
drag, startPoint x: 369, startPoint y: 185, endPoint x: 346, endPoint y: 287, distance: 104.4
click at [349, 285] on div "NIYAH 5531" at bounding box center [417, 308] width 188 height 317
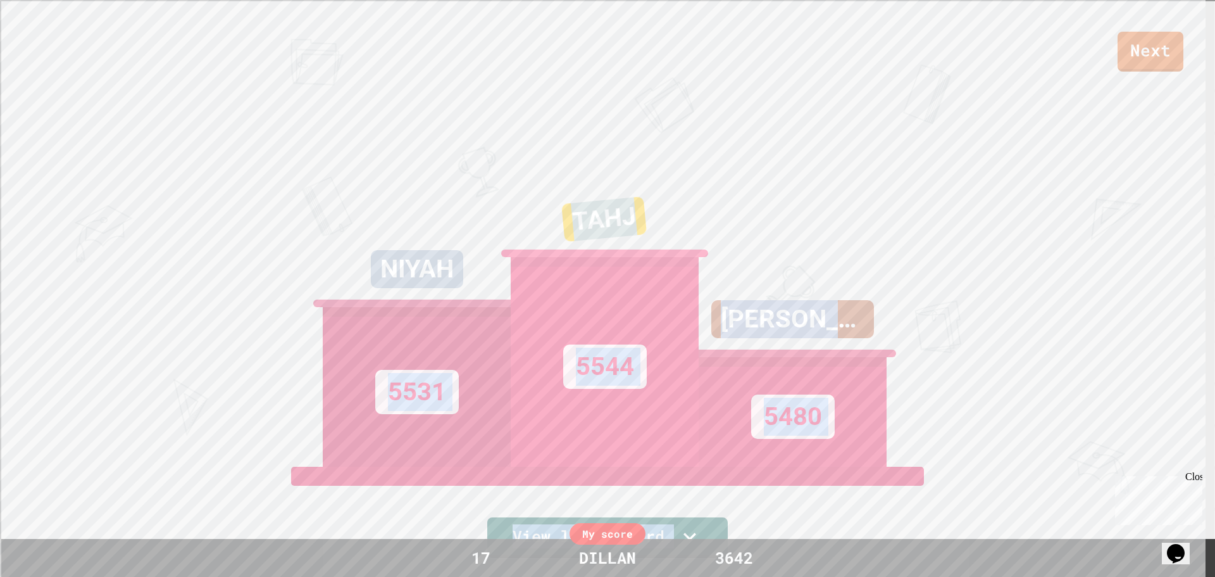
drag, startPoint x: 284, startPoint y: 361, endPoint x: 569, endPoint y: 606, distance: 376.6
click at [569, 558] on html "We are updating our servers at 9:30PM EST [DATE]. [PERSON_NAME] should continue…" at bounding box center [607, 288] width 1215 height 577
